Goal: Transaction & Acquisition: Purchase product/service

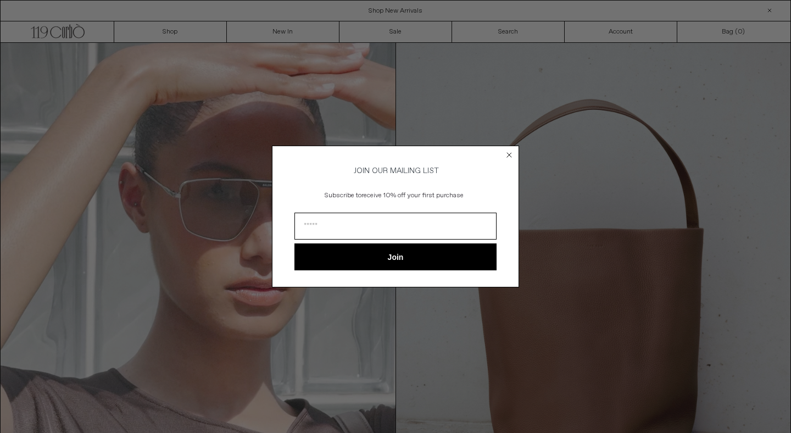
click at [507, 146] on form "JOIN OUR MAILING LIST Subscribe to receive 10% off your first purchase Join ***…" at bounding box center [395, 217] width 247 height 142
click at [511, 152] on circle "Close dialog" at bounding box center [509, 154] width 10 height 10
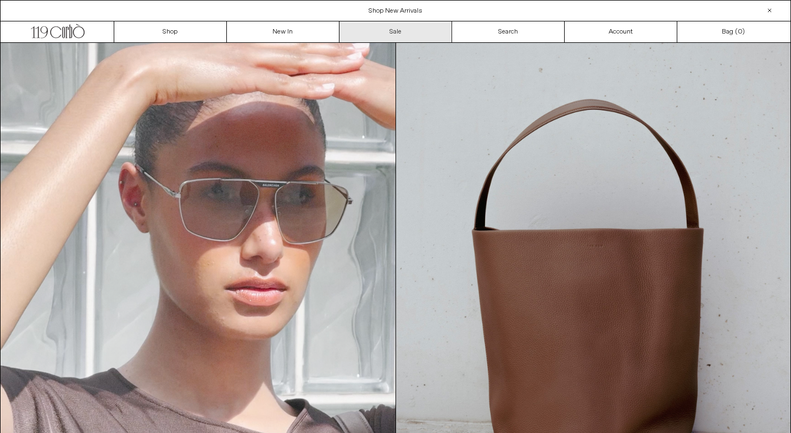
click at [398, 31] on link "Sale" at bounding box center [395, 31] width 113 height 21
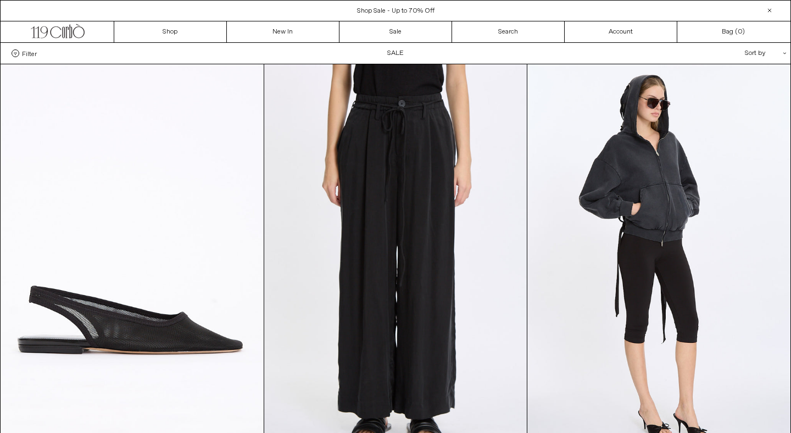
click at [15, 53] on span at bounding box center [16, 53] width 8 height 8
click at [0, 0] on select "**********" at bounding box center [0, 0] width 0 height 0
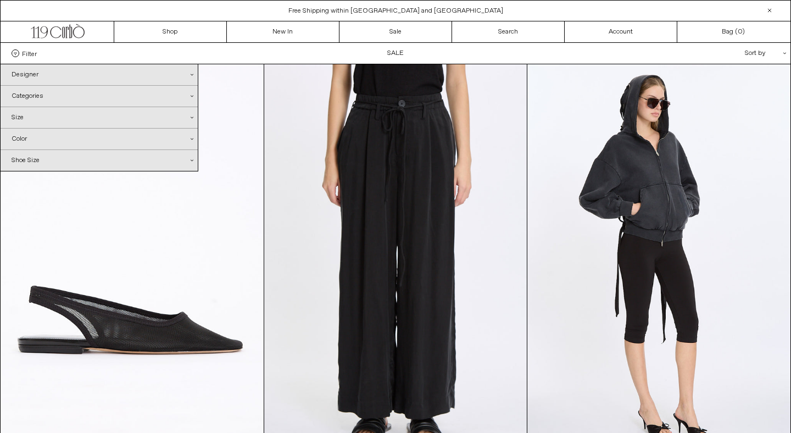
click at [40, 97] on div "Categories .cls-1{fill:#231f20}" at bounding box center [99, 96] width 197 height 21
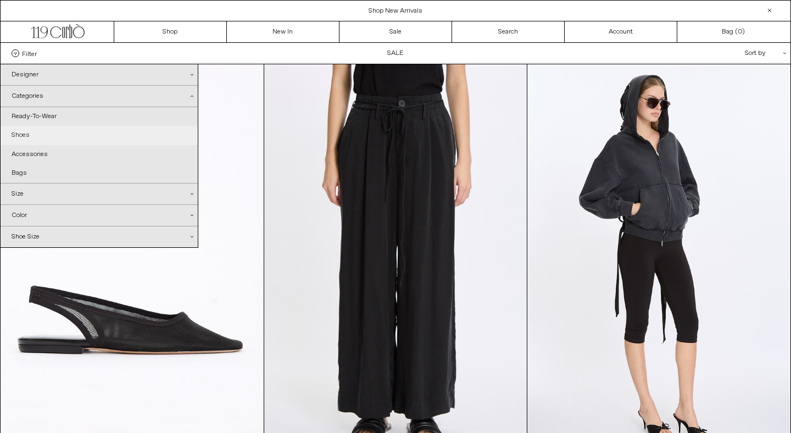
click at [21, 132] on link "Shoes" at bounding box center [99, 135] width 197 height 19
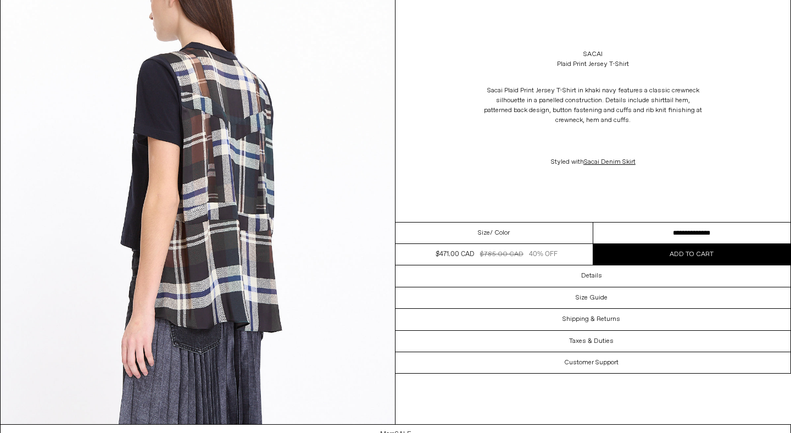
scroll to position [979, 0]
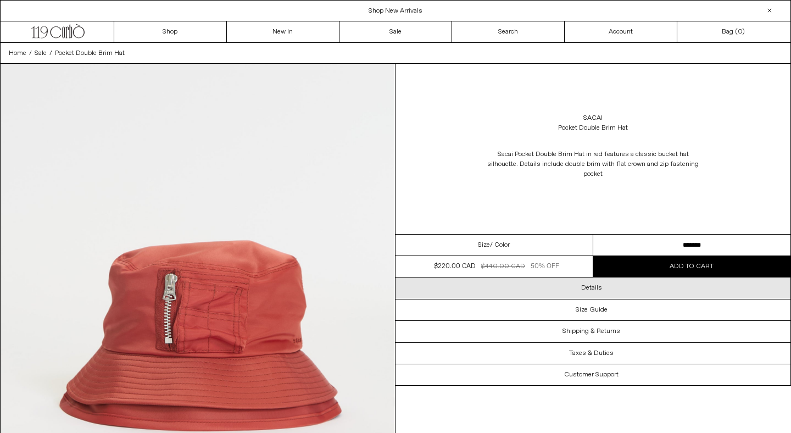
click at [560, 288] on div "Details" at bounding box center [592, 287] width 395 height 21
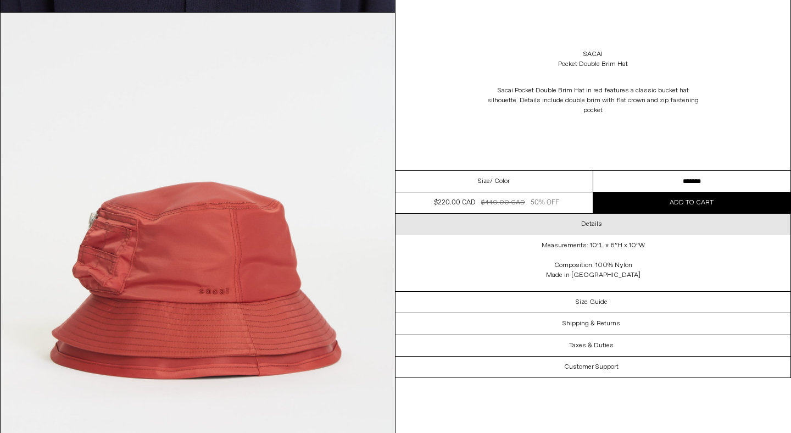
scroll to position [947, 0]
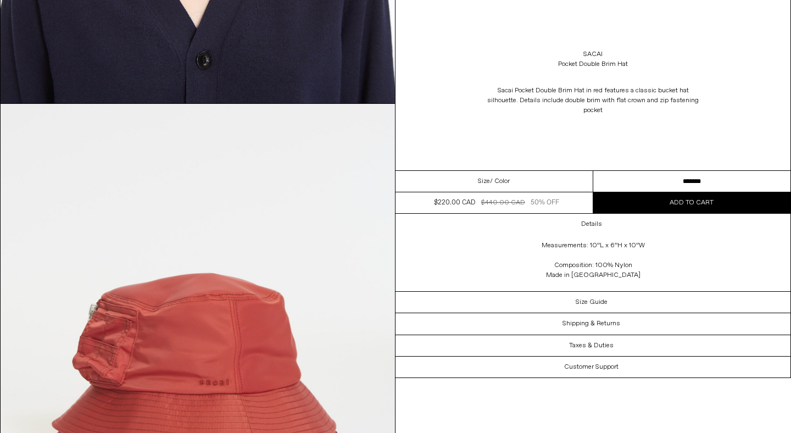
click at [540, 187] on div "Size / Color" at bounding box center [494, 181] width 198 height 21
click at [497, 180] on span "/ Color" at bounding box center [500, 181] width 20 height 10
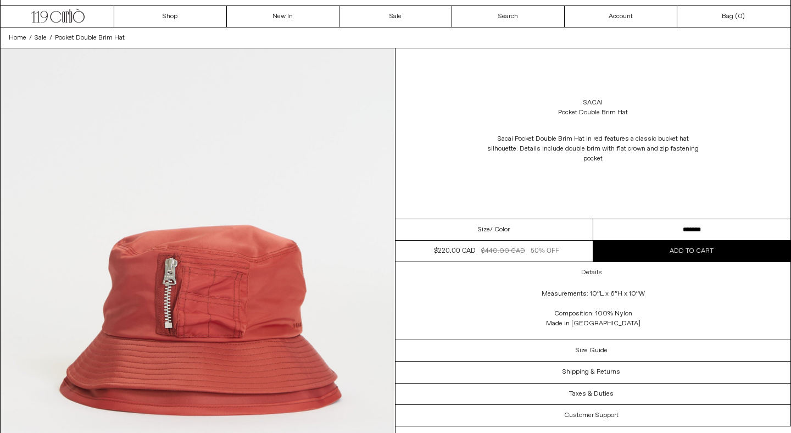
scroll to position [0, 0]
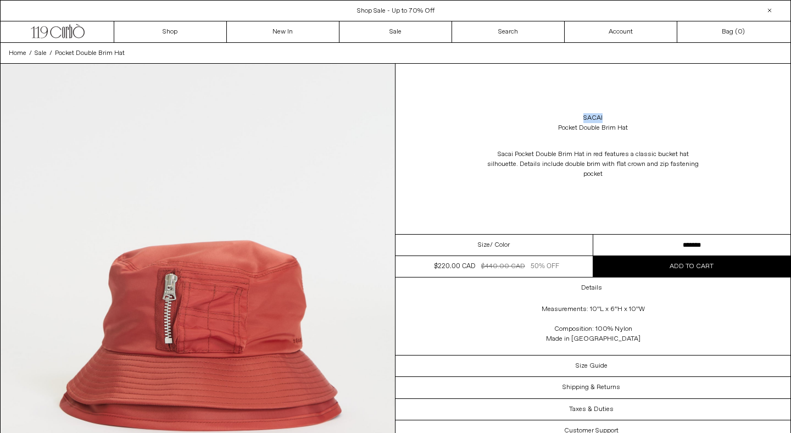
click at [638, 248] on select "******* *******" at bounding box center [692, 245] width 198 height 21
select select "**********"
click at [635, 188] on div "Sacai Pocket Double Brim Hat in red features a classic bucket hat silhouette. D…" at bounding box center [592, 164] width 395 height 52
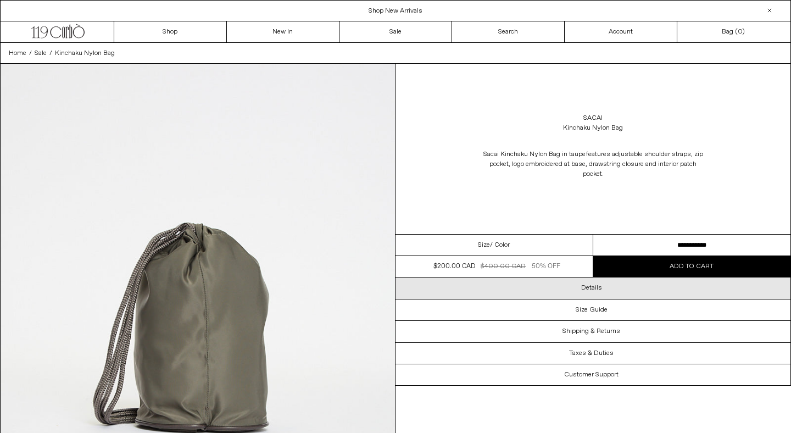
click at [456, 286] on div "Details" at bounding box center [592, 287] width 395 height 21
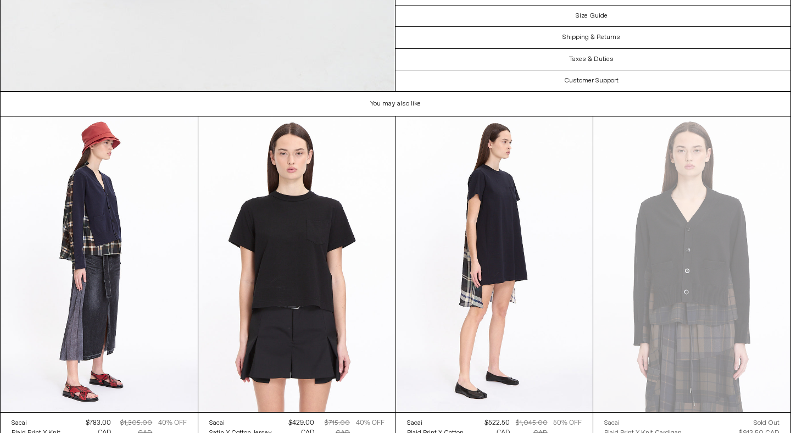
scroll to position [2524, 0]
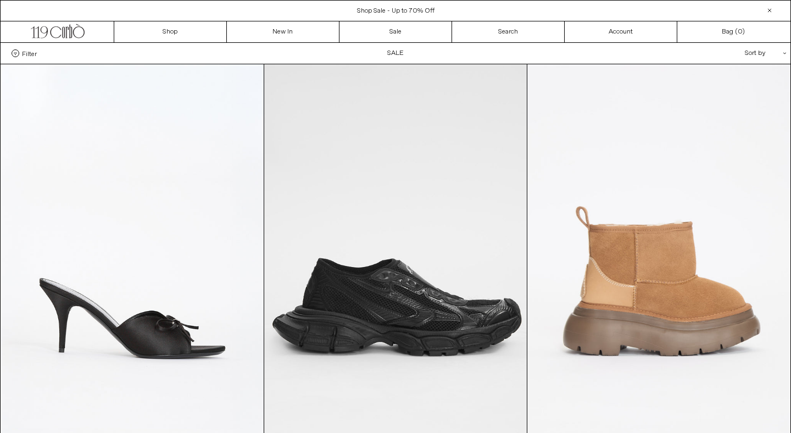
click at [760, 56] on div "Sort by .cls-1{fill:#231f20}" at bounding box center [730, 53] width 99 height 21
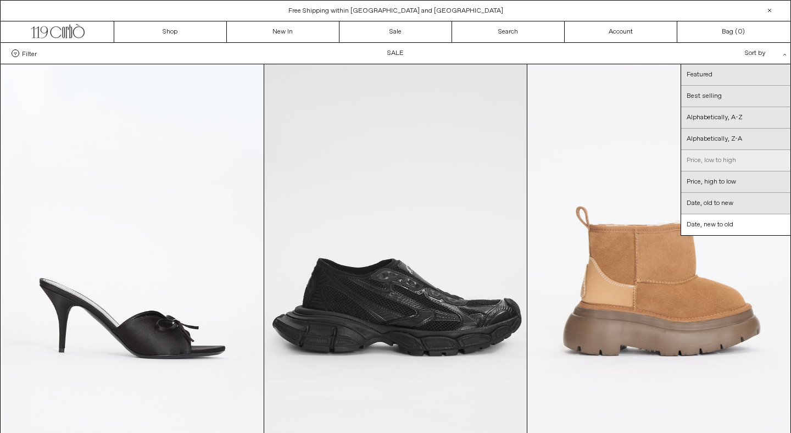
click at [743, 164] on link "Price, low to high" at bounding box center [735, 160] width 109 height 21
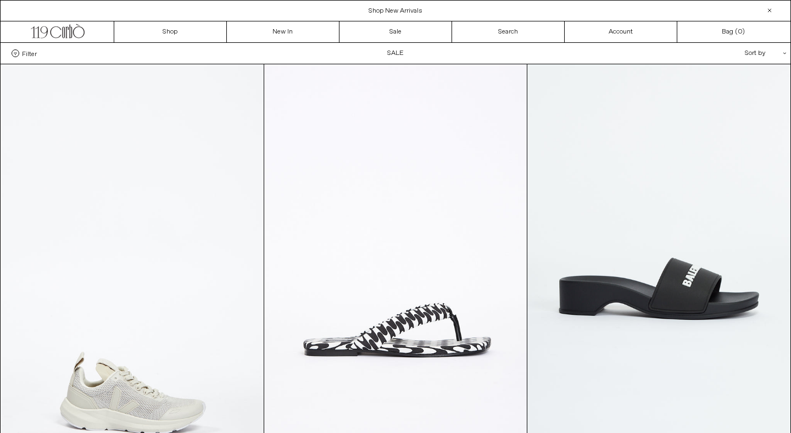
click at [21, 54] on label "Filter" at bounding box center [24, 53] width 25 height 8
click at [0, 0] on select "**********" at bounding box center [0, 0] width 0 height 0
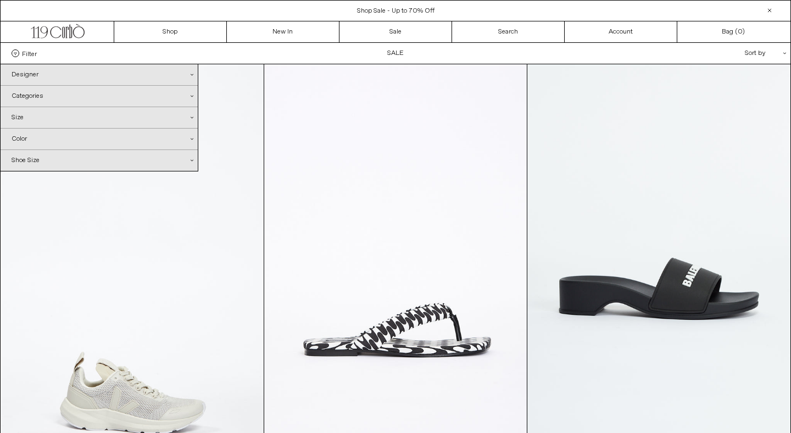
click at [37, 99] on div "Categories .cls-1{fill:#231f20}" at bounding box center [99, 96] width 197 height 21
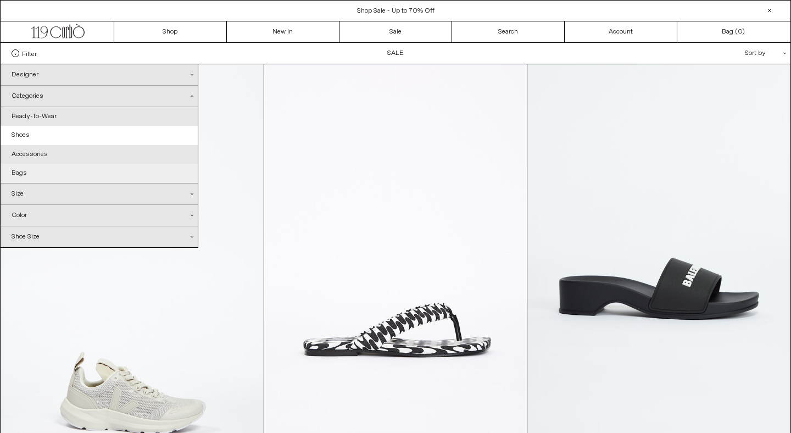
click at [24, 175] on link "Bags" at bounding box center [99, 173] width 197 height 19
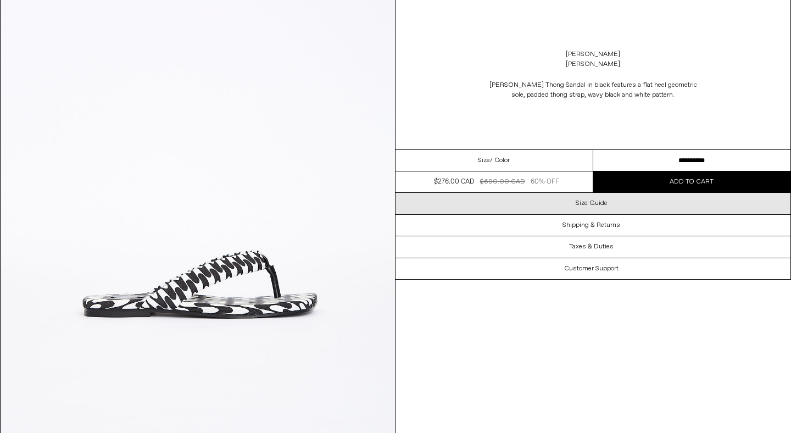
scroll to position [113, 0]
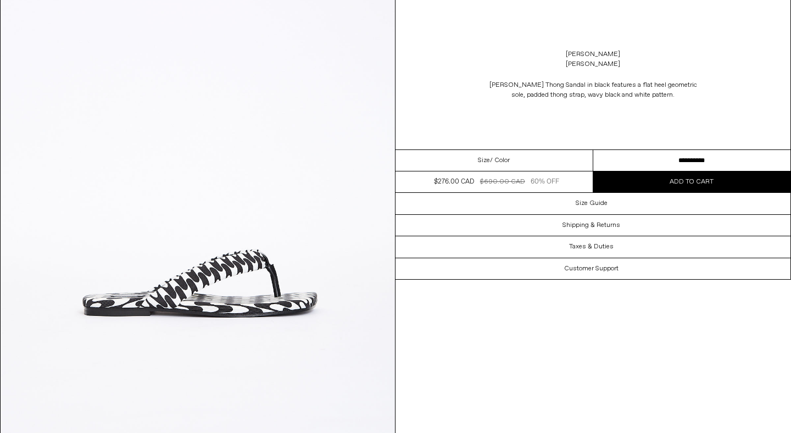
click at [644, 159] on select "**********" at bounding box center [692, 160] width 198 height 21
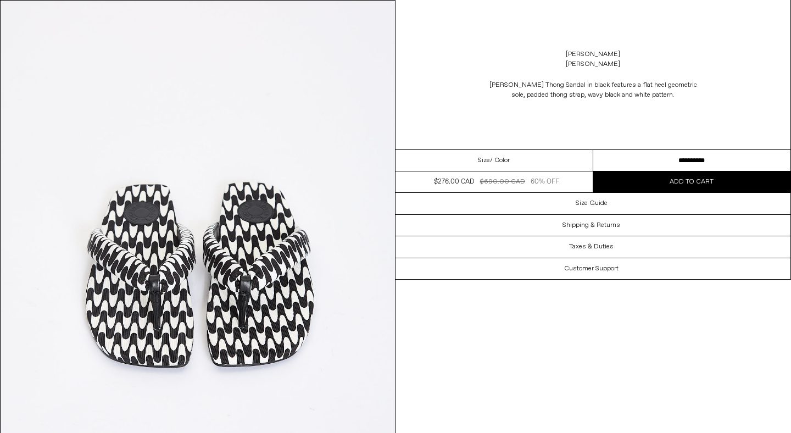
scroll to position [644, 0]
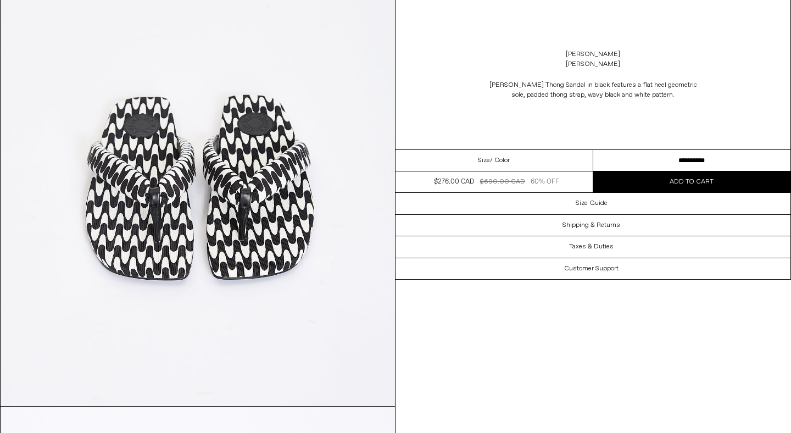
click at [276, 224] on img at bounding box center [198, 159] width 394 height 493
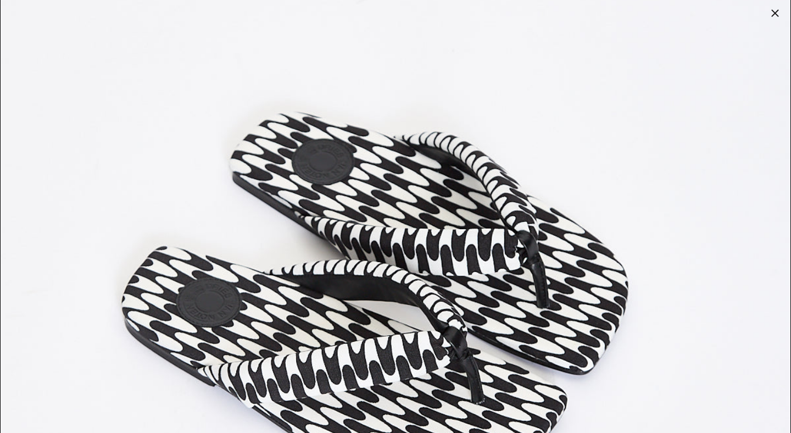
scroll to position [4292, 0]
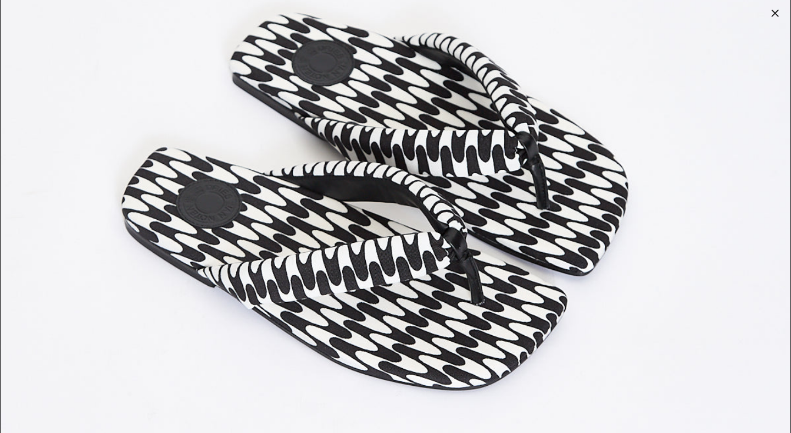
click at [774, 17] on div at bounding box center [774, 12] width 15 height 15
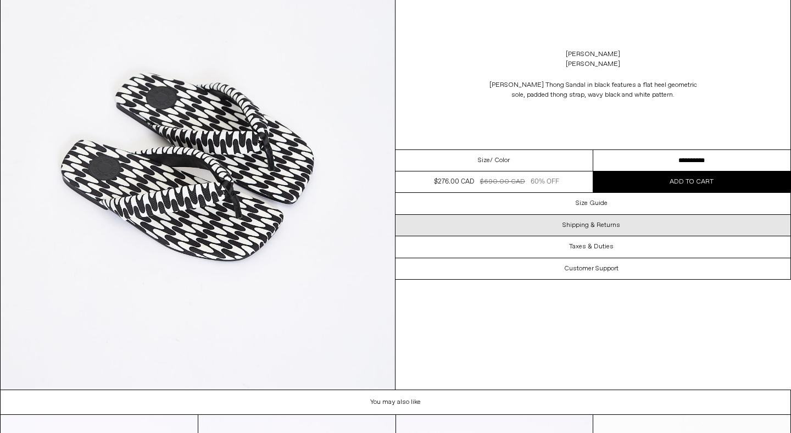
scroll to position [2521, 0]
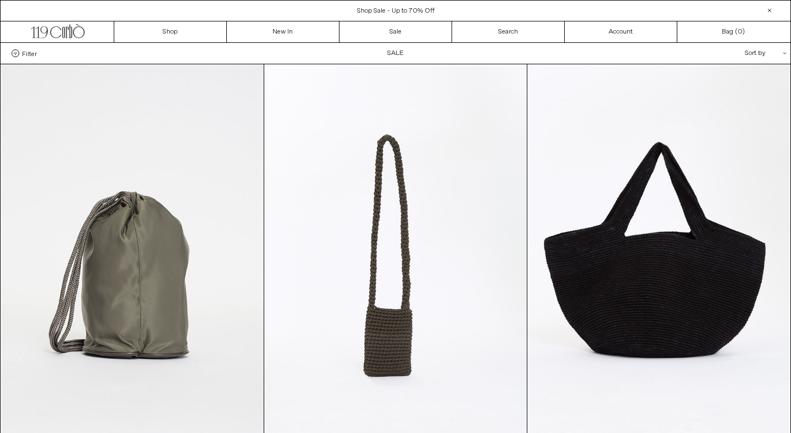
click at [756, 51] on div "Sort by .cls-1{fill:#231f20}" at bounding box center [730, 53] width 99 height 21
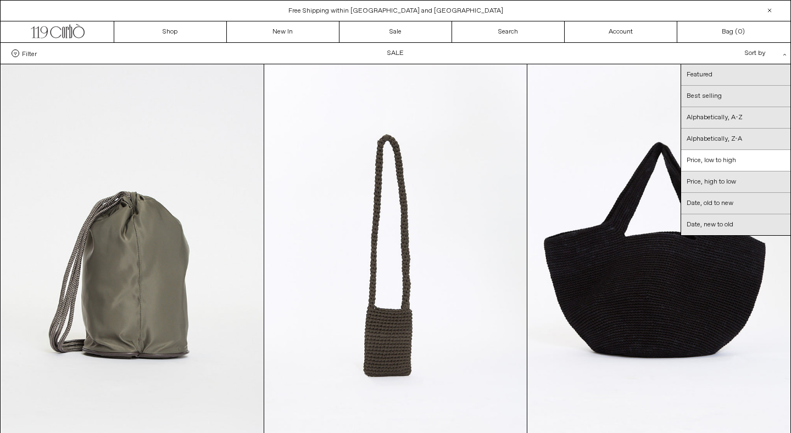
click at [623, 51] on div "Filter Designer .cls-1{fill:#231f20} Ann Demeulemeester Balenciaga Doffer Boys" at bounding box center [396, 53] width 790 height 21
click at [35, 59] on div "Filter Designer .cls-1{fill:#231f20} Ann Demeulemeester Balenciaga Doffer Boys" at bounding box center [396, 53] width 790 height 21
click at [29, 57] on span "Filter" at bounding box center [29, 53] width 15 height 8
click at [0, 0] on select "**********" at bounding box center [0, 0] width 0 height 0
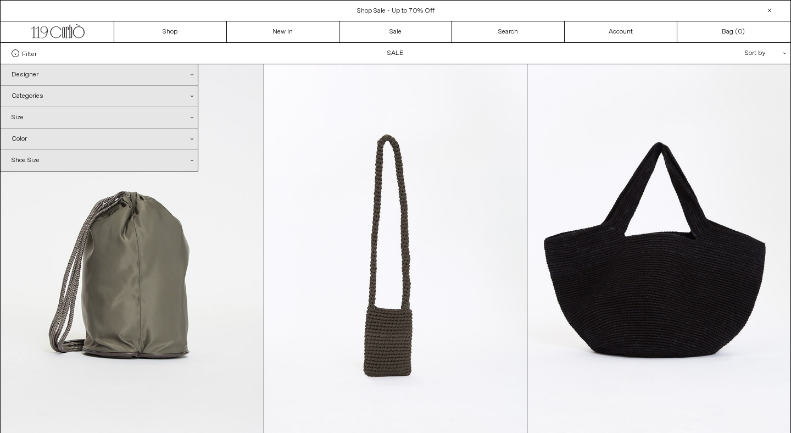
click at [41, 94] on div "Categories .cls-1{fill:#231f20}" at bounding box center [99, 96] width 197 height 21
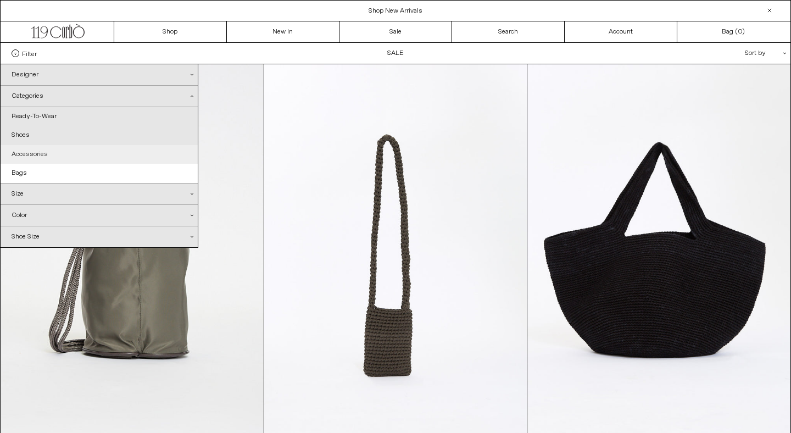
click at [35, 157] on link "Accessories" at bounding box center [99, 154] width 197 height 19
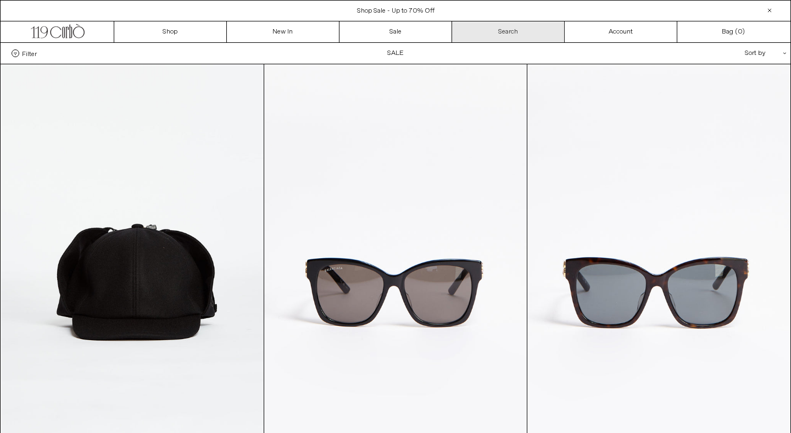
click at [493, 26] on link "Search" at bounding box center [508, 31] width 113 height 21
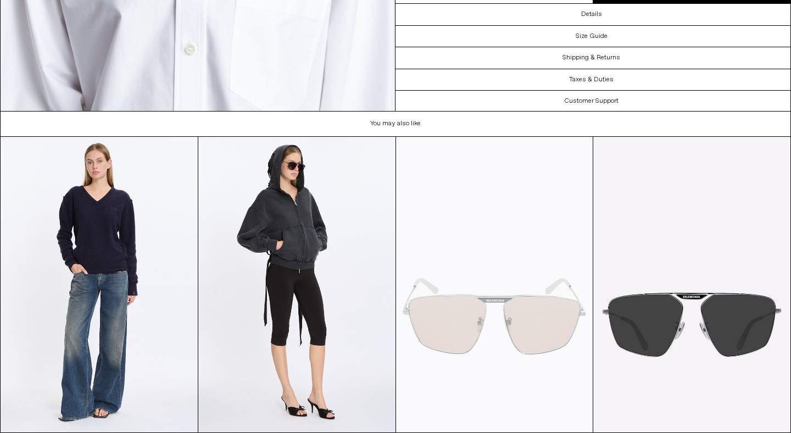
scroll to position [2235, 0]
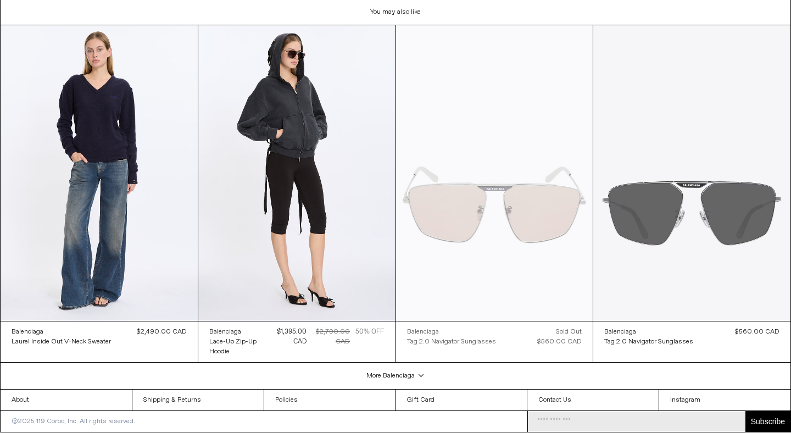
click at [664, 204] on at bounding box center [691, 173] width 197 height 296
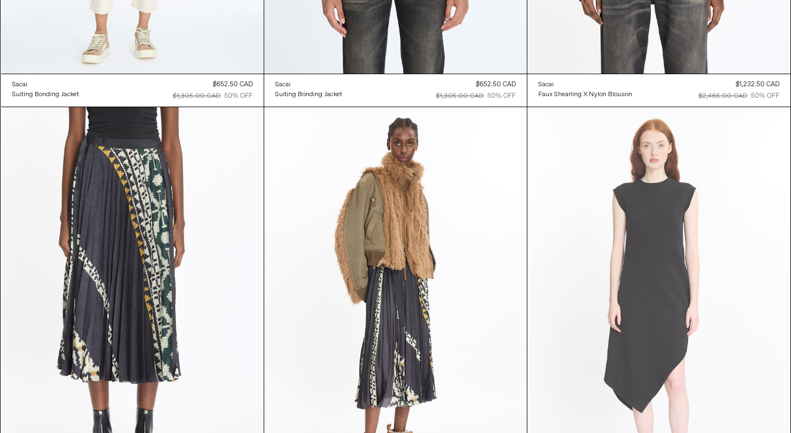
scroll to position [2027, 0]
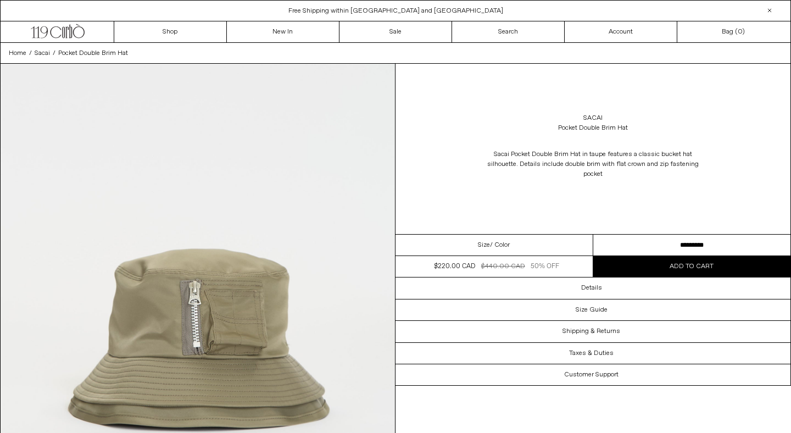
click at [681, 244] on select "**********" at bounding box center [692, 245] width 198 height 21
click at [681, 242] on select "**********" at bounding box center [692, 245] width 198 height 21
select select "**********"
click at [677, 193] on div "Sacai Pocket Double Brim Hat Sacai Pocket Double Brim Hat in taupe features a c…" at bounding box center [592, 149] width 395 height 170
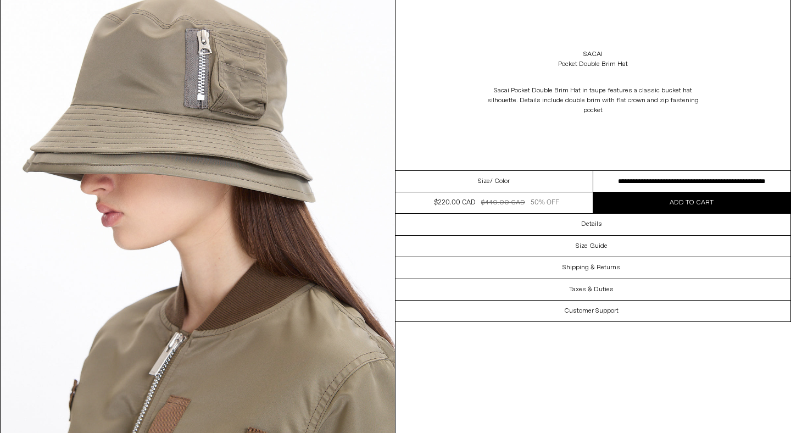
scroll to position [1543, 0]
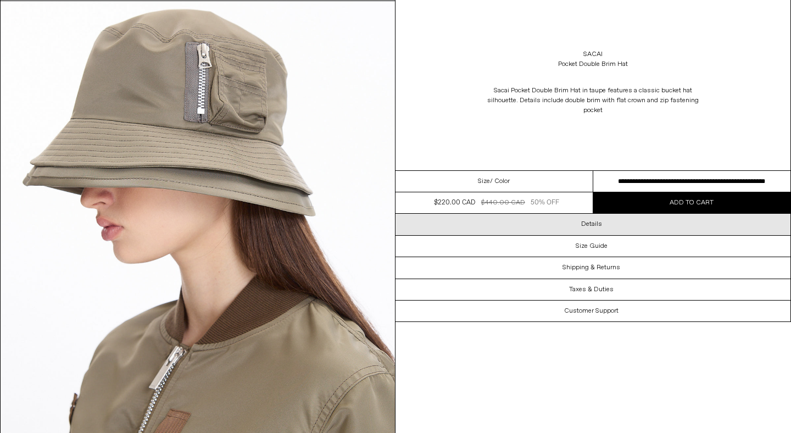
click at [600, 221] on h3 "Details" at bounding box center [591, 224] width 21 height 8
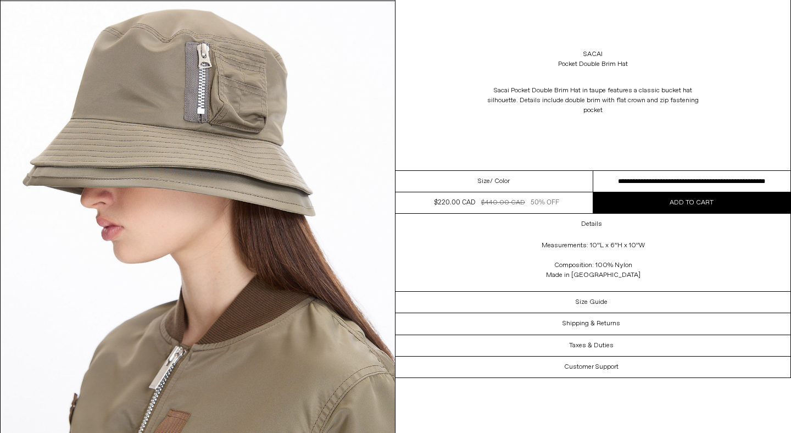
click at [610, 132] on div "Sacai Pocket Double Brim Hat Sacai Pocket Double Brim Hat in taupe features a c…" at bounding box center [592, 85] width 395 height 170
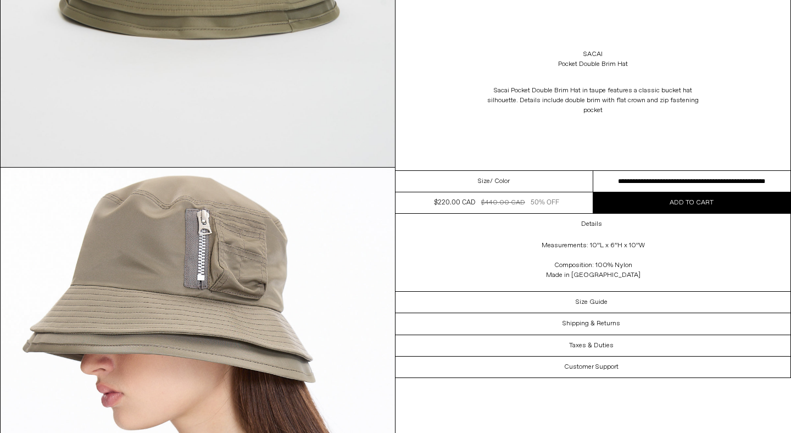
scroll to position [1359, 0]
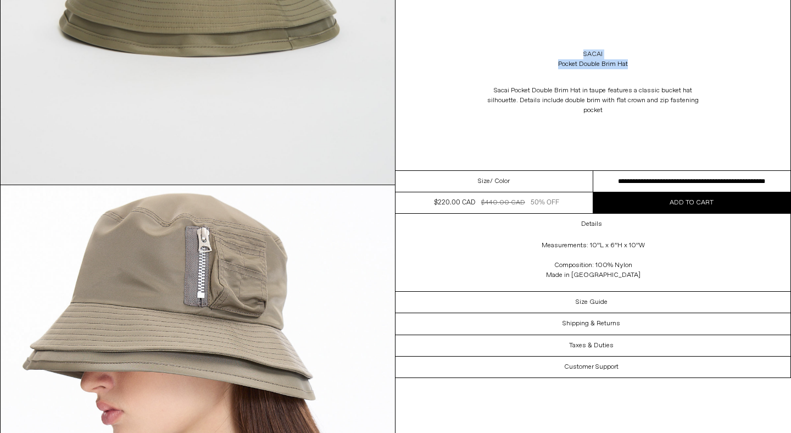
drag, startPoint x: 635, startPoint y: 69, endPoint x: 584, endPoint y: 55, distance: 53.0
click at [584, 55] on div "Sacai Pocket Double Brim Hat" at bounding box center [592, 59] width 395 height 31
copy div "Sacai Pocket Double Brim Hat"
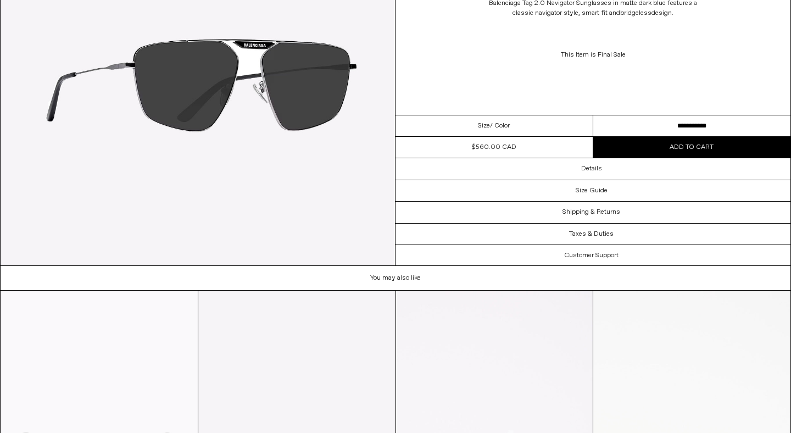
scroll to position [1040, 0]
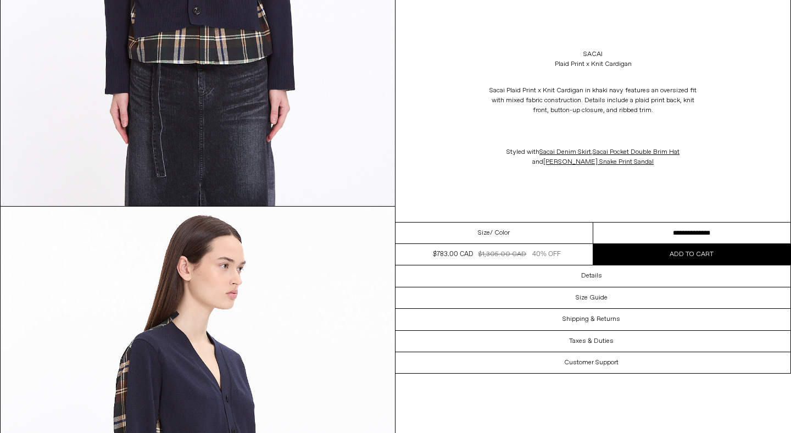
scroll to position [782, 0]
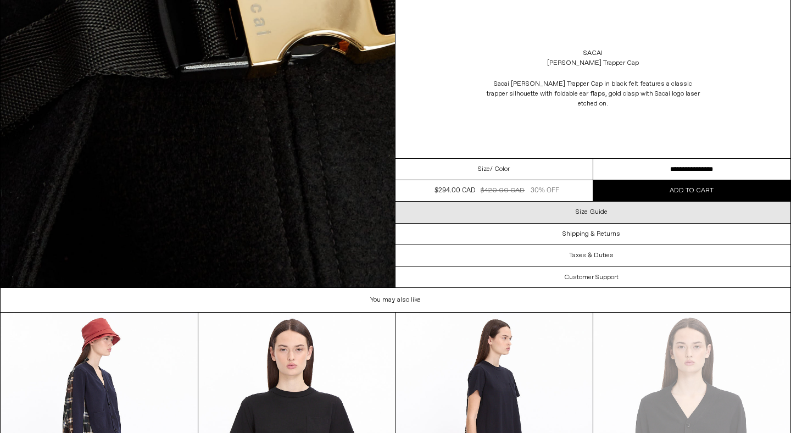
scroll to position [2988, 0]
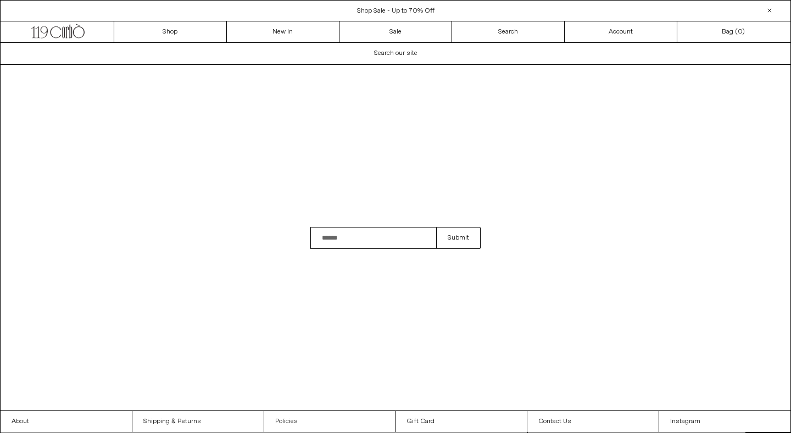
click at [330, 241] on input "Search" at bounding box center [373, 238] width 126 height 22
type input "********"
click at [436, 227] on button "Submit" at bounding box center [458, 238] width 44 height 22
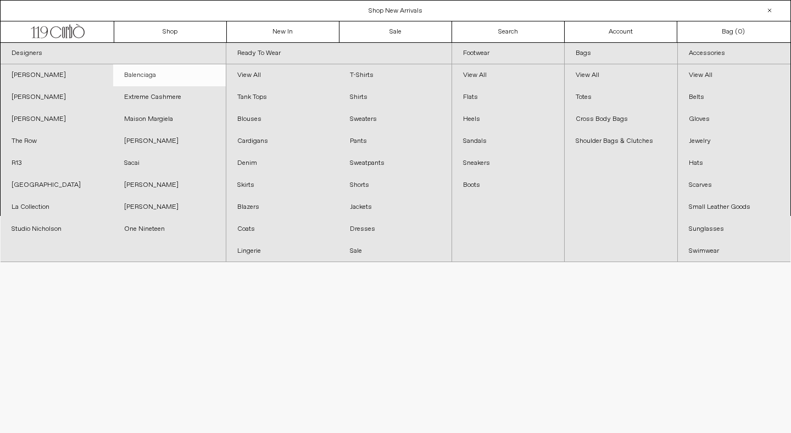
click at [137, 76] on link "Balenciaga" at bounding box center [169, 75] width 113 height 22
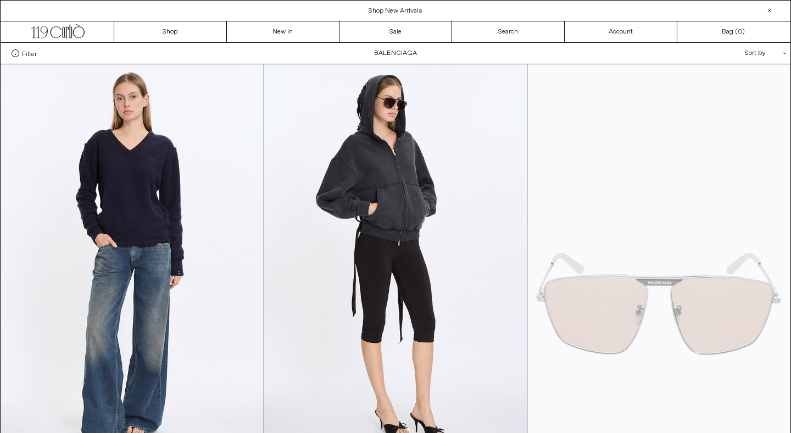
click at [751, 57] on div "Sort by .cls-1{fill:#231f20}" at bounding box center [730, 53] width 99 height 21
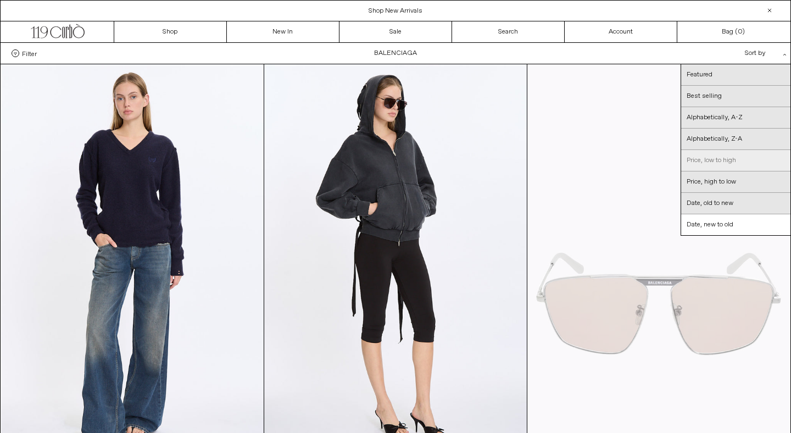
click at [714, 165] on link "Price, low to high" at bounding box center [735, 160] width 109 height 21
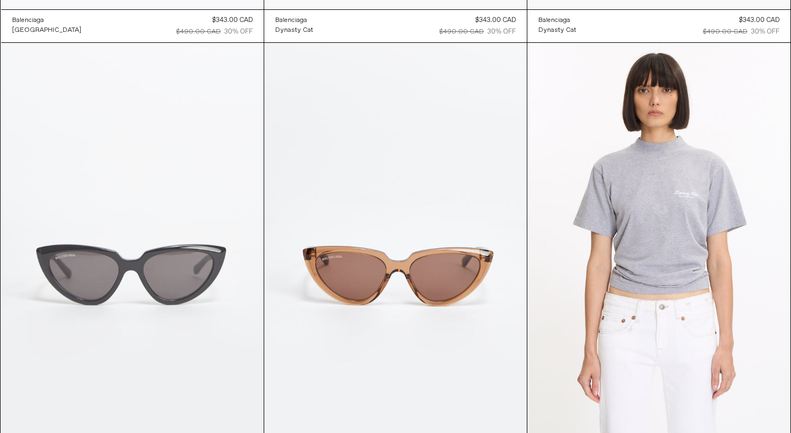
scroll to position [928, 0]
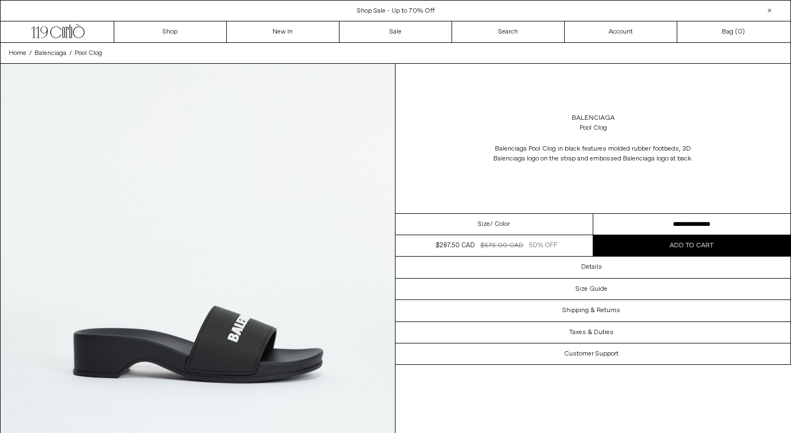
click at [638, 219] on select "**********" at bounding box center [692, 224] width 198 height 21
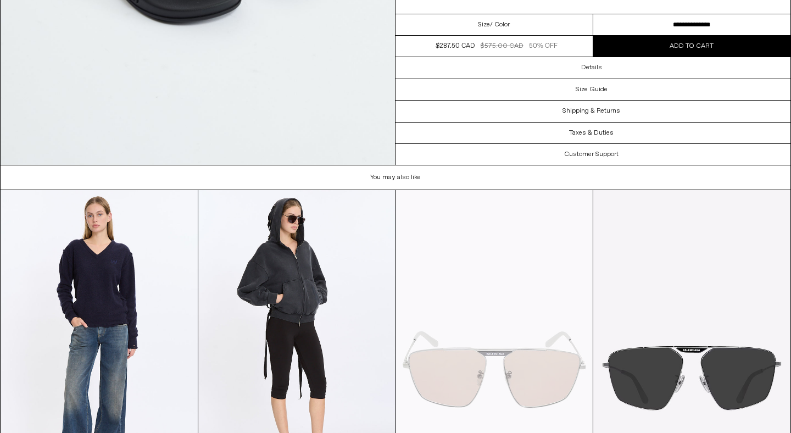
scroll to position [2402, 0]
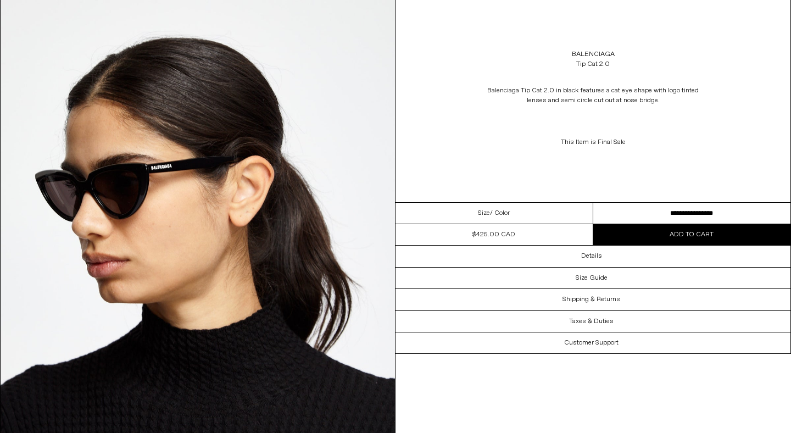
scroll to position [536, 0]
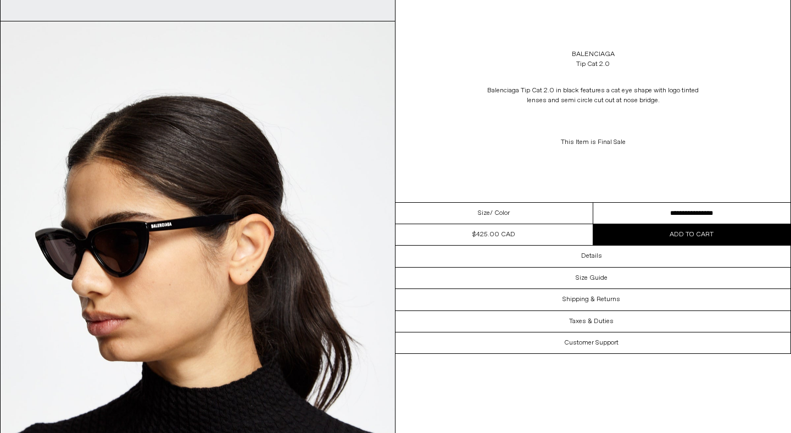
click at [649, 207] on select "**********" at bounding box center [692, 213] width 198 height 21
click at [541, 204] on div "Size / Color" at bounding box center [494, 213] width 198 height 21
click at [521, 214] on div "Size / Color" at bounding box center [494, 213] width 198 height 21
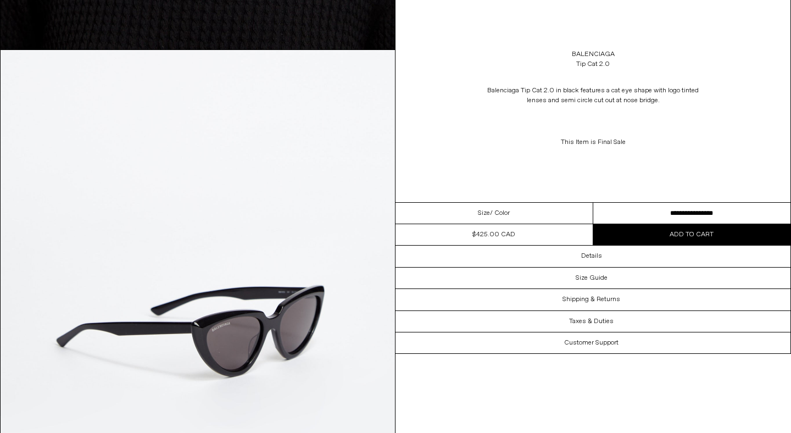
scroll to position [677, 0]
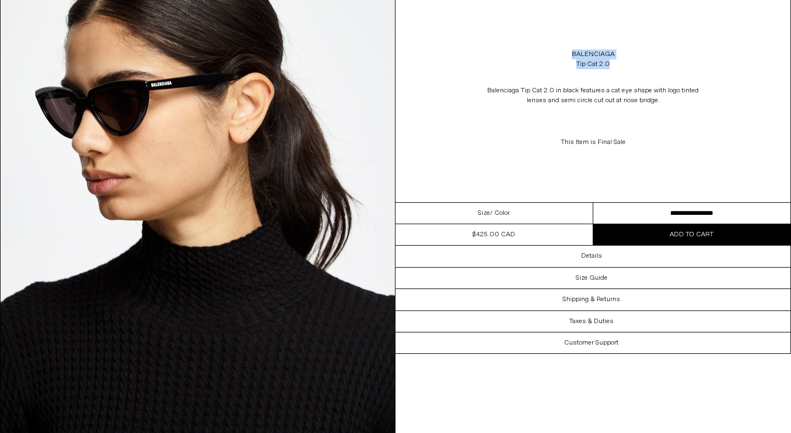
drag, startPoint x: 614, startPoint y: 65, endPoint x: 568, endPoint y: 57, distance: 45.8
click at [568, 57] on div "Balenciaga Tip Cat 2.0" at bounding box center [592, 59] width 395 height 31
copy div "Balenciaga Tip Cat 2.0"
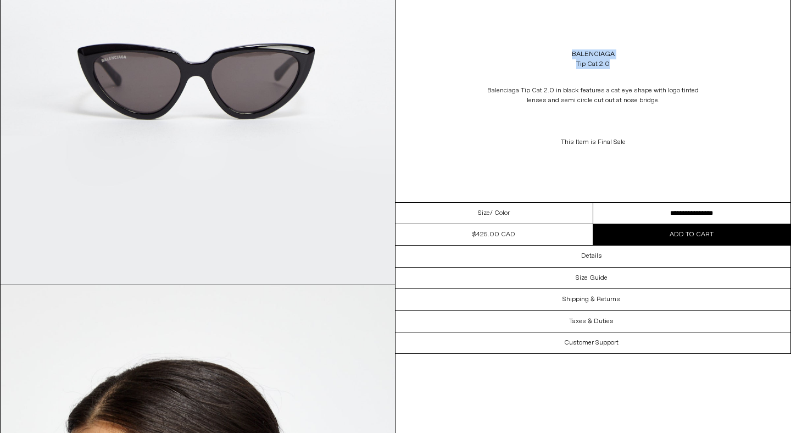
scroll to position [136, 0]
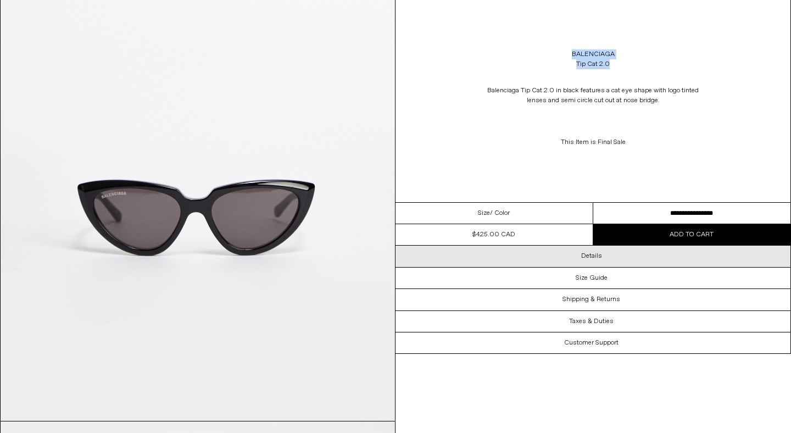
click at [645, 261] on div "Details" at bounding box center [592, 256] width 395 height 21
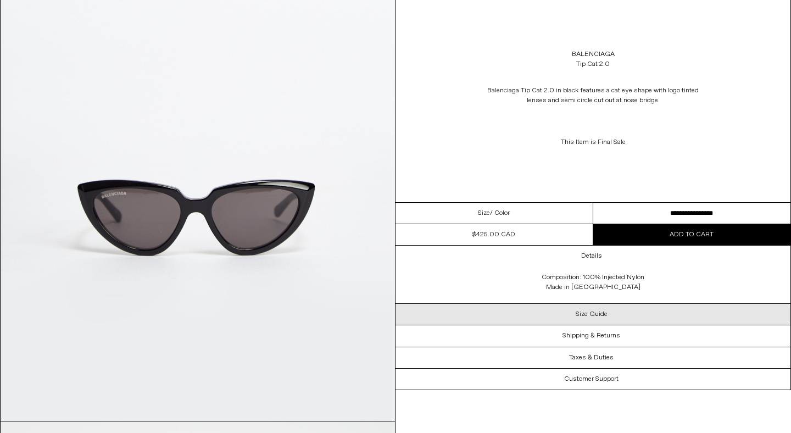
click at [641, 309] on div "Size Guide" at bounding box center [592, 314] width 395 height 21
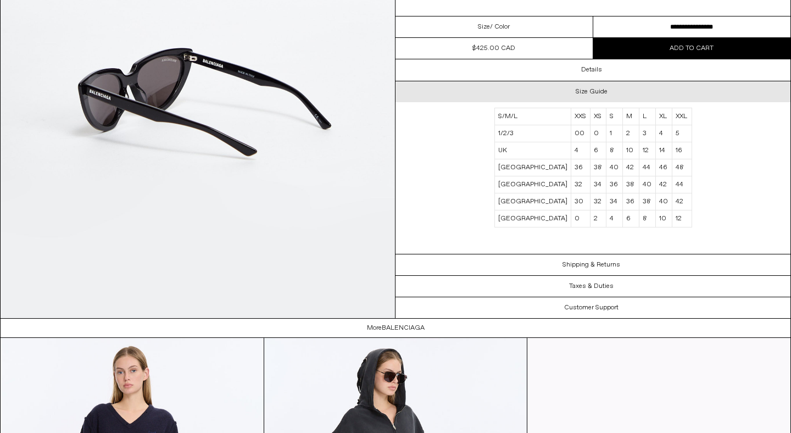
scroll to position [1876, 0]
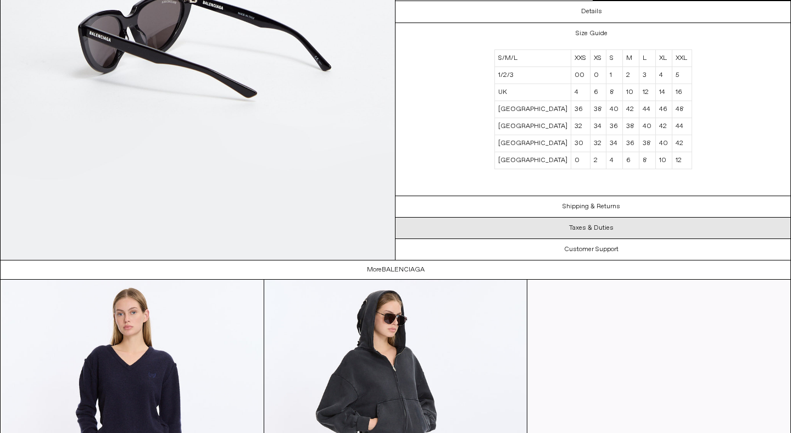
click at [615, 224] on div "Taxes & Duties" at bounding box center [592, 228] width 395 height 21
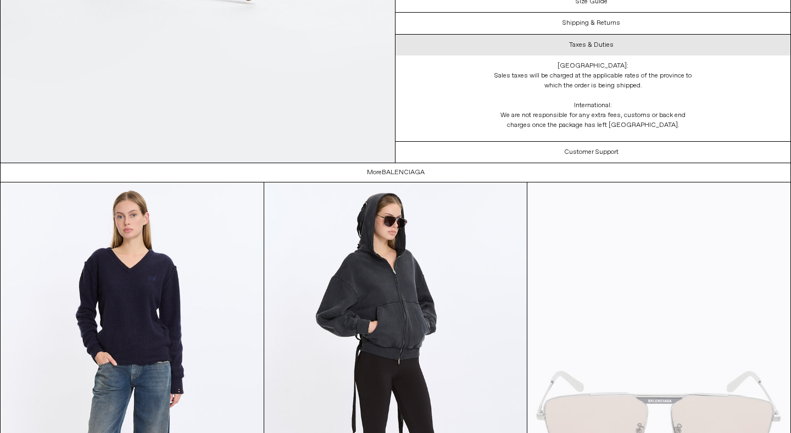
scroll to position [2213, 0]
